Goal: Obtain resource: Download file/media

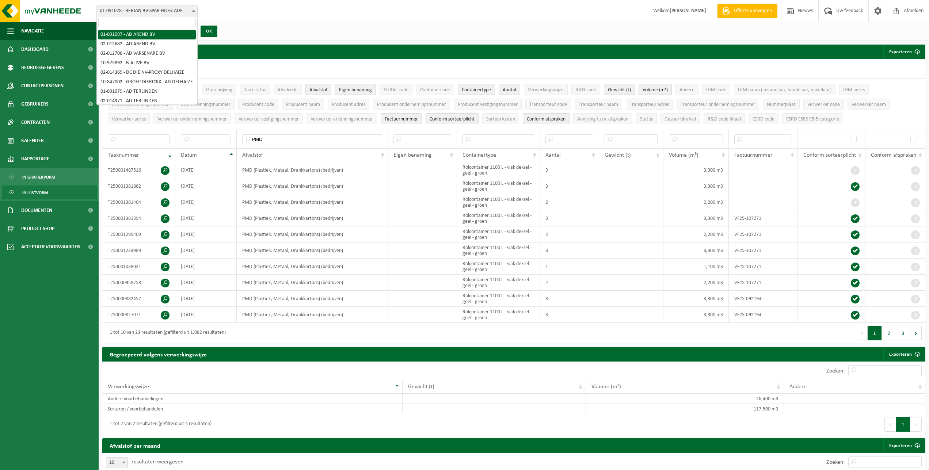
select select "750"
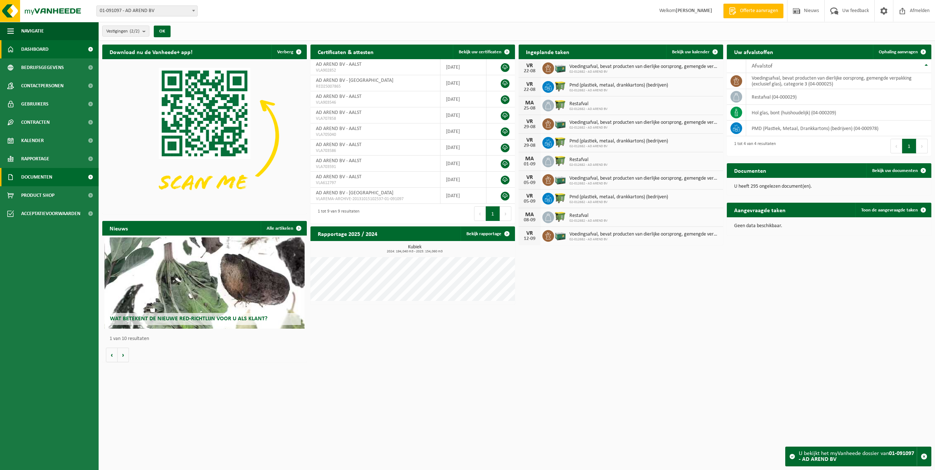
click at [42, 177] on span "Documenten" at bounding box center [36, 177] width 31 height 18
click at [38, 212] on span "Documenten" at bounding box center [35, 211] width 27 height 14
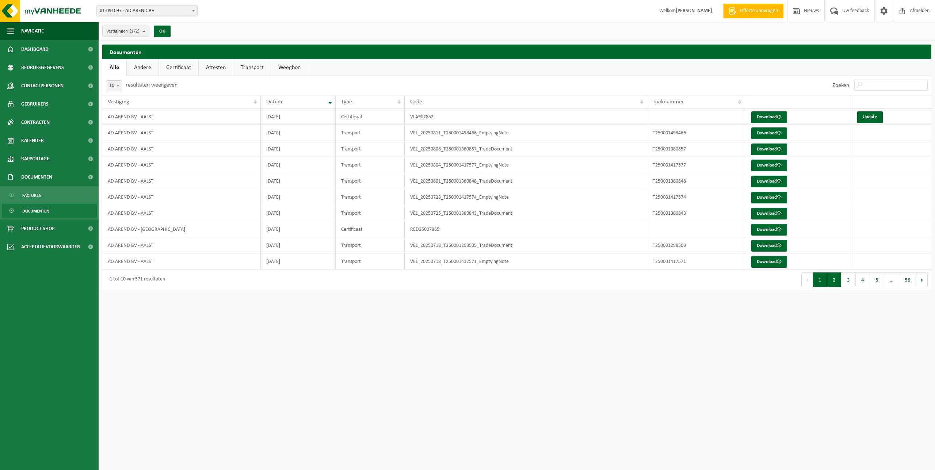
click at [836, 280] on button "2" at bounding box center [834, 279] width 14 height 15
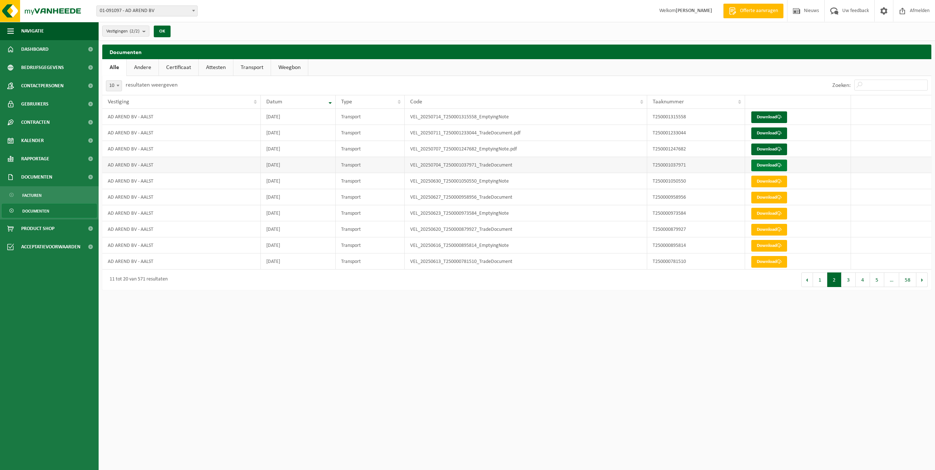
click at [768, 165] on link "Download" at bounding box center [769, 166] width 36 height 12
click at [766, 149] on link "Download" at bounding box center [769, 150] width 36 height 12
click at [766, 131] on link "Download" at bounding box center [769, 133] width 36 height 12
click at [777, 117] on link "Download" at bounding box center [769, 117] width 36 height 12
click at [820, 281] on button "1" at bounding box center [820, 279] width 14 height 15
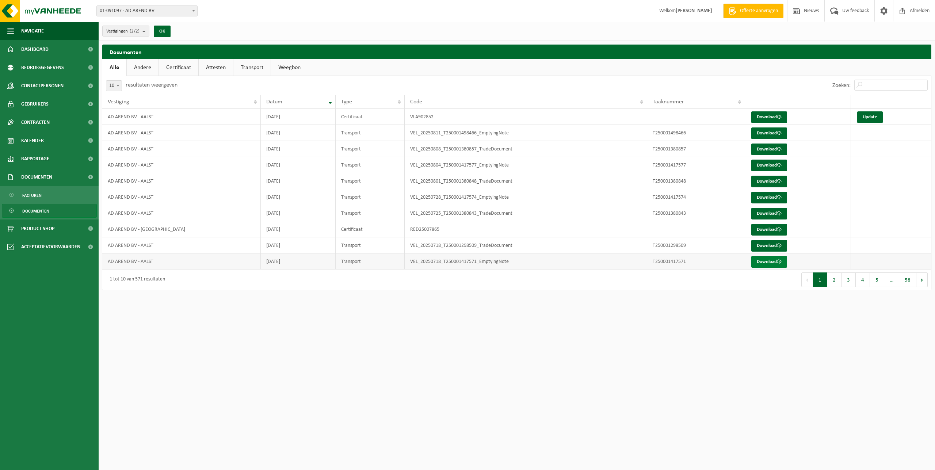
click at [772, 260] on link "Download" at bounding box center [769, 262] width 36 height 12
click at [772, 245] on link "Download" at bounding box center [769, 246] width 36 height 12
click at [774, 228] on link "Download" at bounding box center [769, 230] width 36 height 12
click at [772, 197] on link "Download" at bounding box center [769, 198] width 36 height 12
click at [44, 157] on span "Rapportage" at bounding box center [35, 159] width 28 height 18
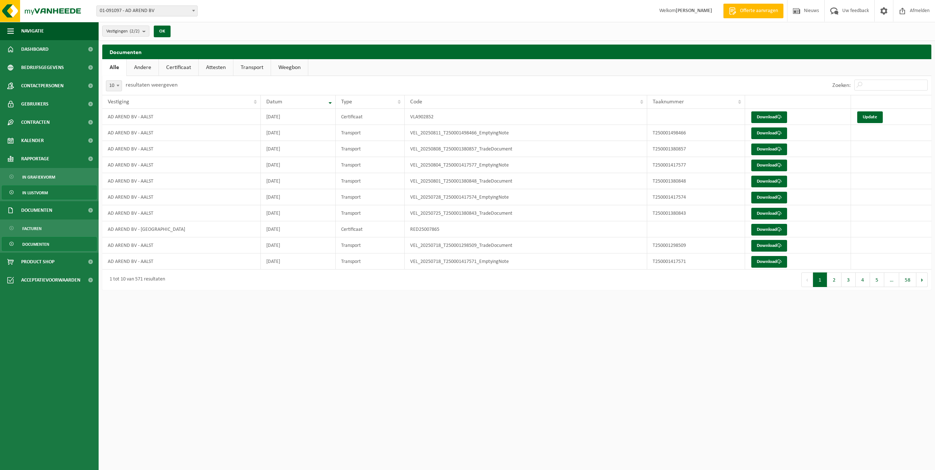
click at [47, 193] on span "In lijstvorm" at bounding box center [35, 193] width 26 height 14
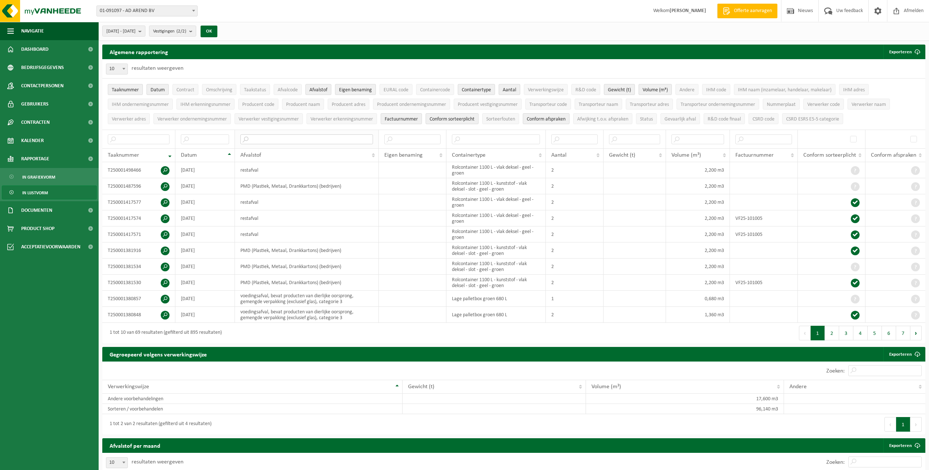
click at [269, 138] on input "text" at bounding box center [306, 139] width 132 height 10
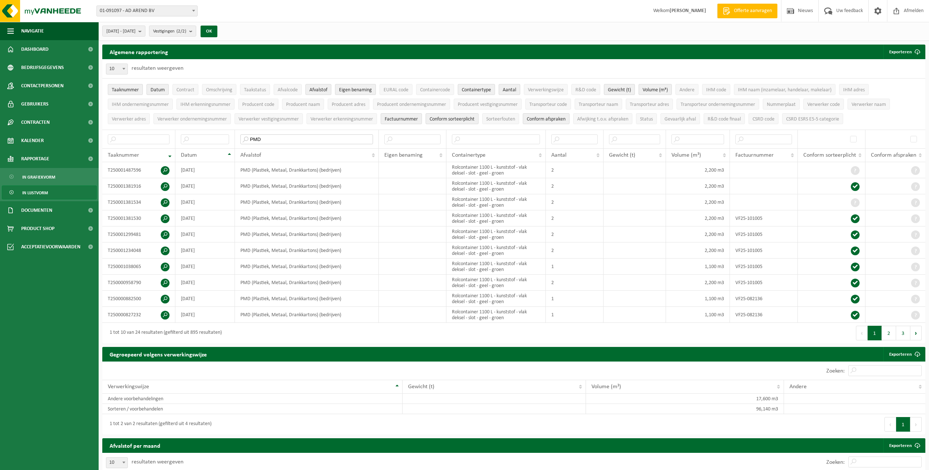
type input "PMD"
click at [161, 10] on span "01-091097 - AD AREND BV" at bounding box center [147, 11] width 100 height 10
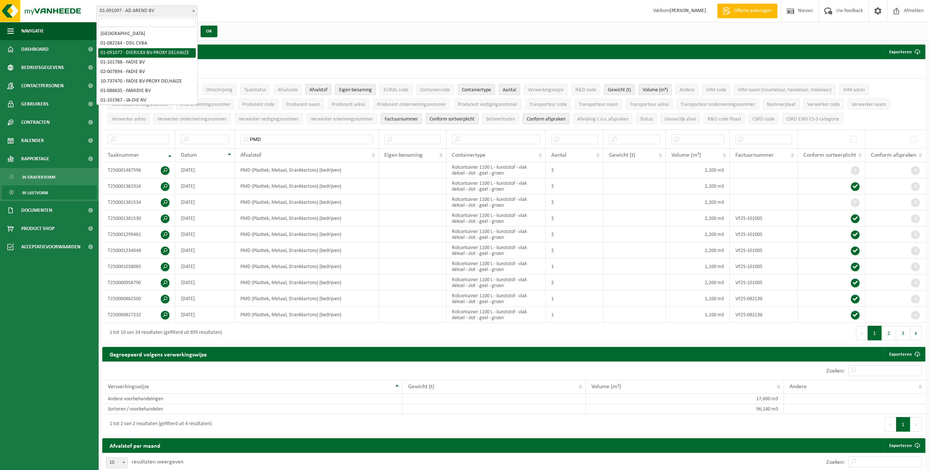
scroll to position [112, 0]
select select "688"
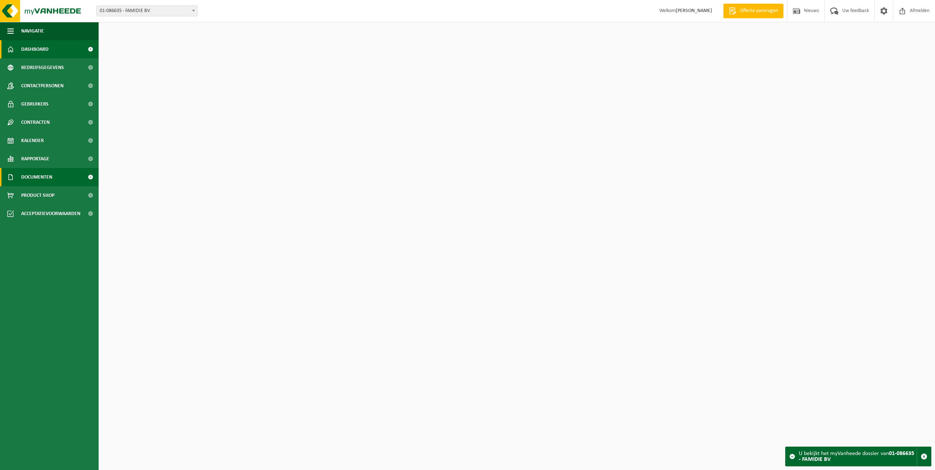
click at [48, 179] on span "Documenten" at bounding box center [36, 177] width 31 height 18
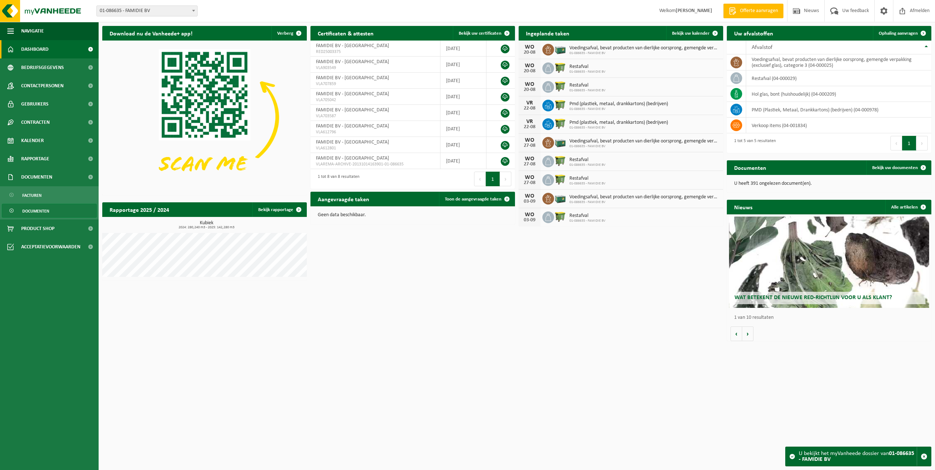
click at [52, 210] on link "Documenten" at bounding box center [49, 211] width 95 height 14
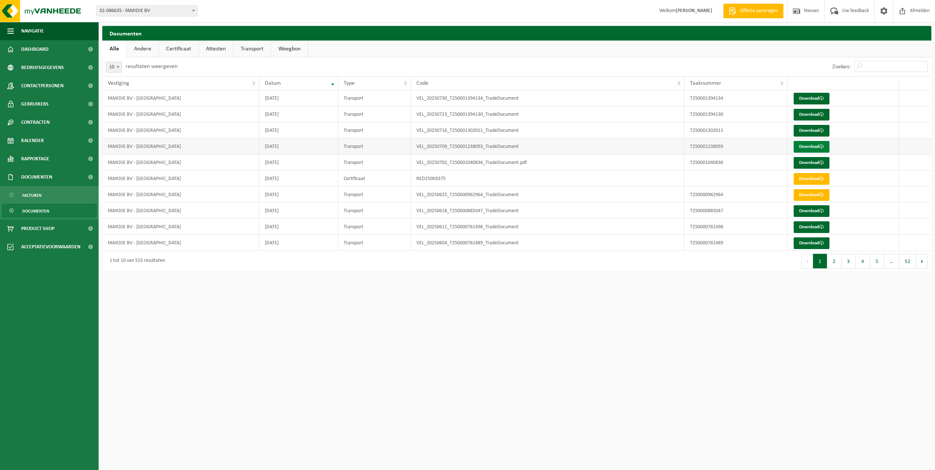
click at [813, 147] on link "Download" at bounding box center [812, 147] width 36 height 12
click at [811, 114] on link "Download" at bounding box center [812, 115] width 36 height 12
click at [816, 103] on link "Download" at bounding box center [812, 99] width 36 height 12
click at [329, 336] on html "Vestiging: 01-091097 - AD AREND BV 02-012682 - AD AREND BV 02-012706 - AD VARSE…" at bounding box center [467, 235] width 935 height 470
click at [40, 157] on span "Rapportage" at bounding box center [35, 159] width 28 height 18
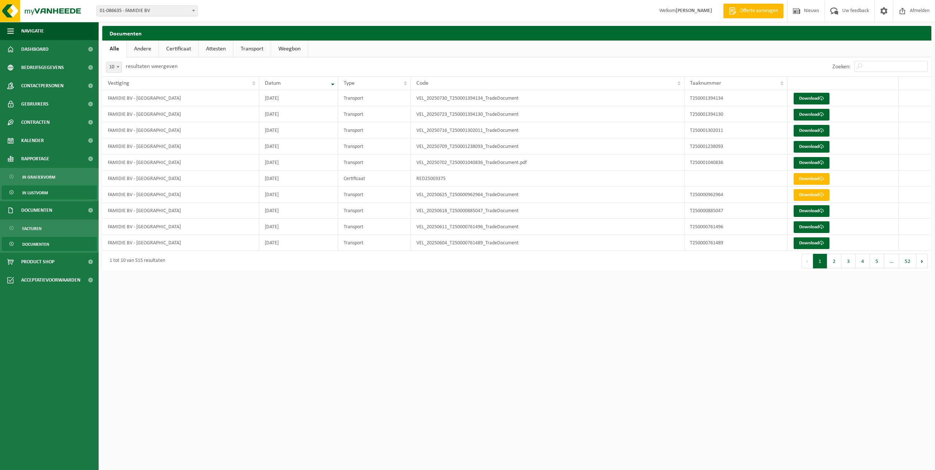
click at [49, 191] on link "In lijstvorm" at bounding box center [49, 193] width 95 height 14
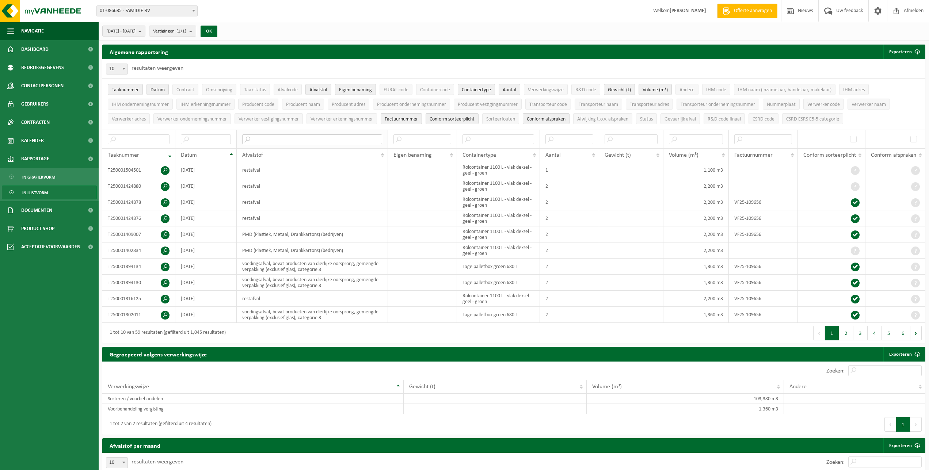
click at [293, 136] on input "text" at bounding box center [312, 139] width 140 height 10
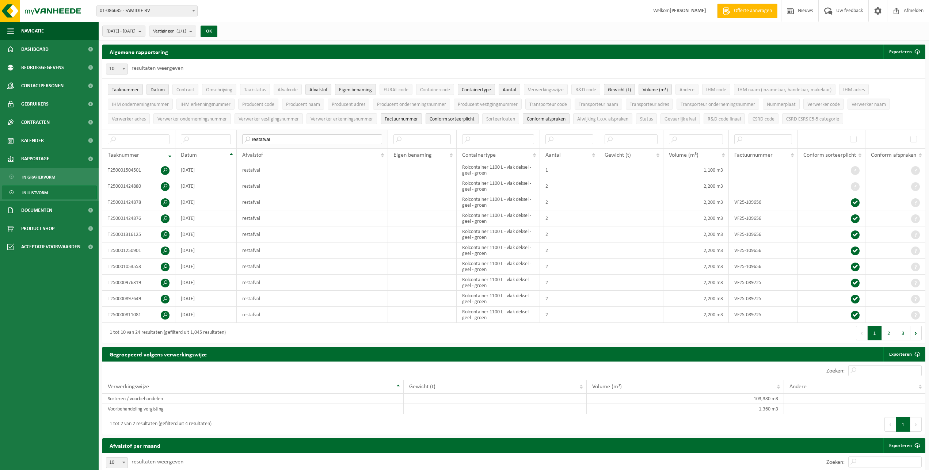
drag, startPoint x: 283, startPoint y: 141, endPoint x: 242, endPoint y: 137, distance: 41.1
click at [242, 137] on input "restafval" at bounding box center [312, 139] width 140 height 10
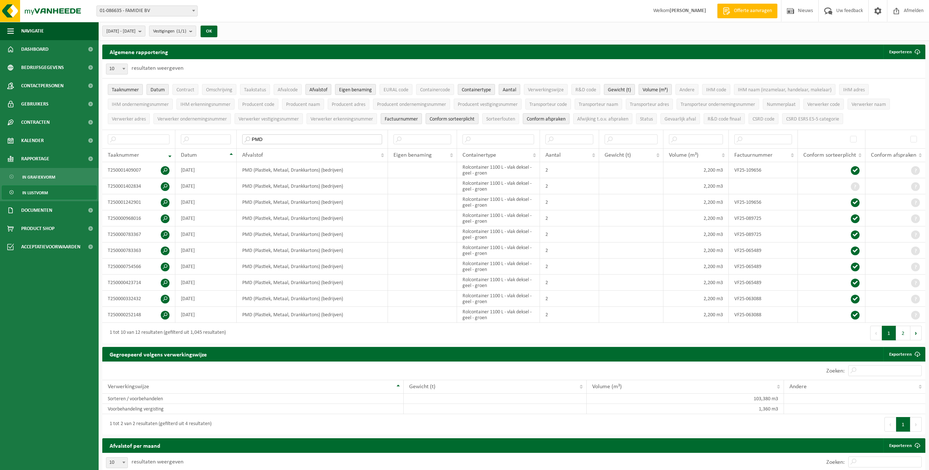
type input "PMD"
click at [165, 8] on span "01-086635 - FAMIDIE BV" at bounding box center [147, 11] width 100 height 10
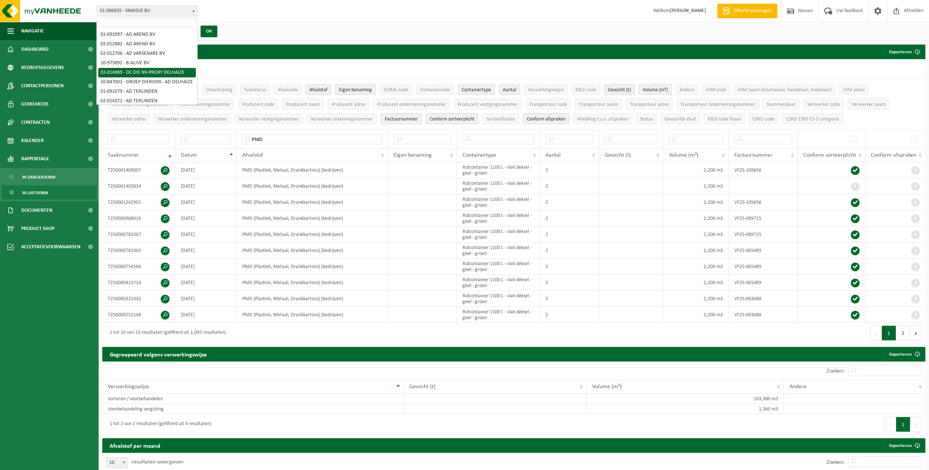
select select "2690"
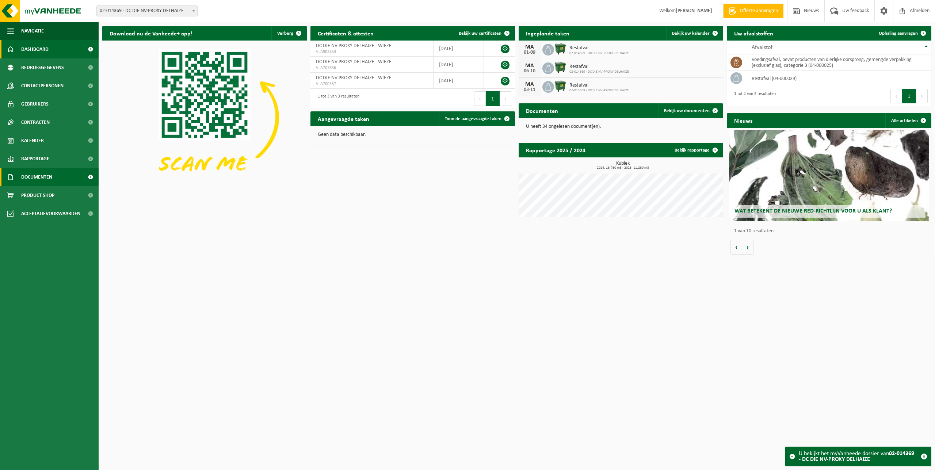
click at [46, 178] on span "Documenten" at bounding box center [36, 177] width 31 height 18
click at [54, 210] on link "Documenten" at bounding box center [49, 211] width 95 height 14
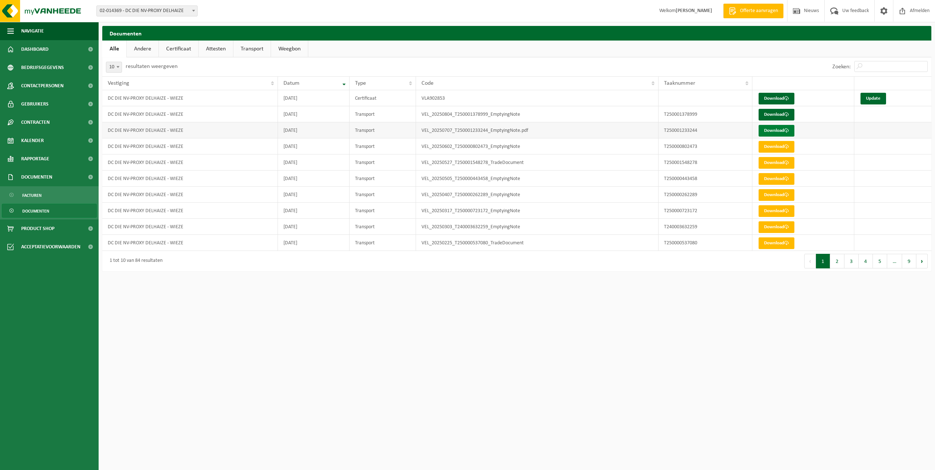
click at [782, 129] on link "Download" at bounding box center [777, 131] width 36 height 12
click at [420, 331] on html "Vestiging: 01-091097 - AD AREND BV 02-012682 - AD AREND BV 02-012706 - AD VARSE…" at bounding box center [467, 235] width 935 height 470
click at [922, 14] on span "Afmelden" at bounding box center [919, 11] width 23 height 22
